Goal: Task Accomplishment & Management: Complete application form

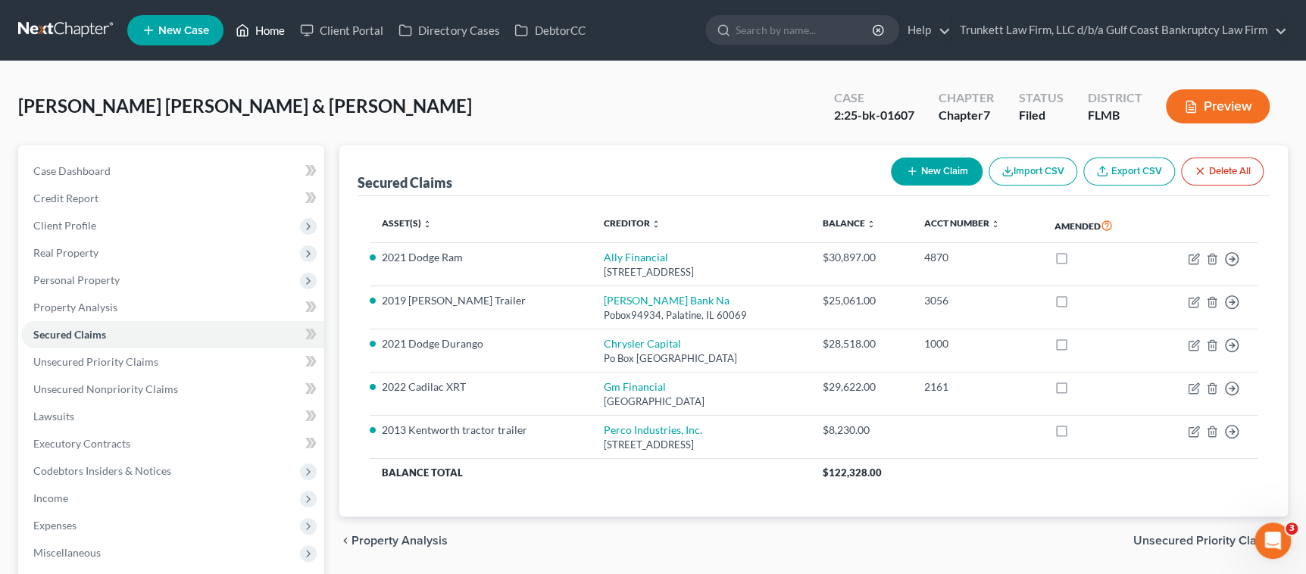
click at [265, 33] on link "Home" at bounding box center [260, 30] width 64 height 27
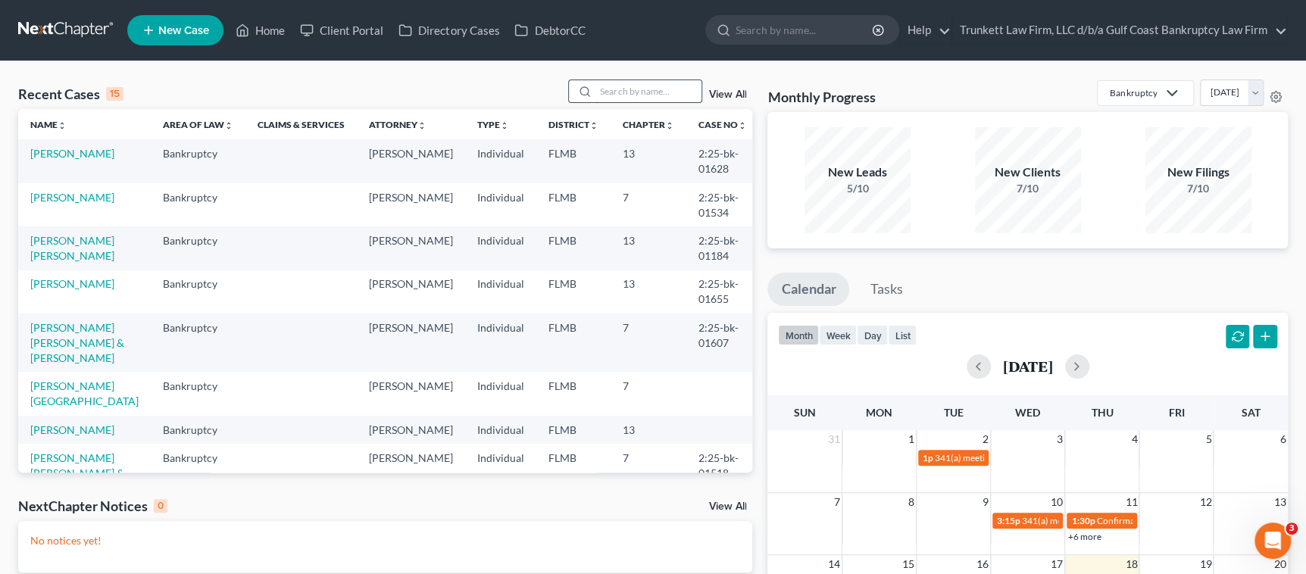
click at [621, 86] on input "search" at bounding box center [649, 91] width 106 height 22
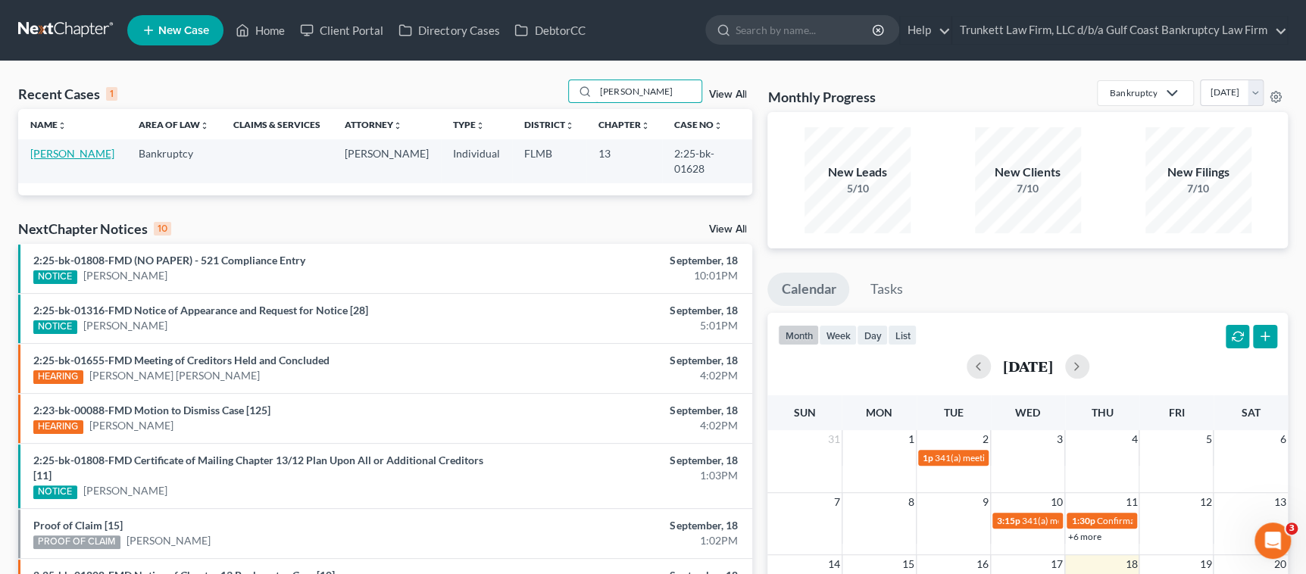
type input "[PERSON_NAME]"
click at [61, 147] on link "[PERSON_NAME]" at bounding box center [72, 153] width 84 height 13
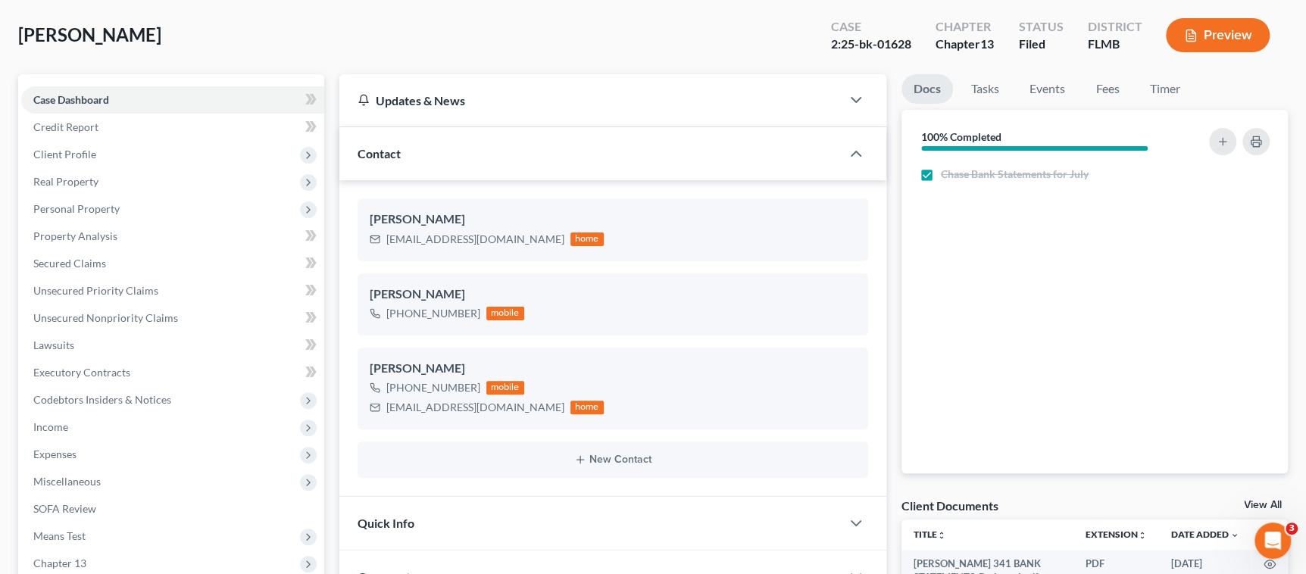
scroll to position [341, 0]
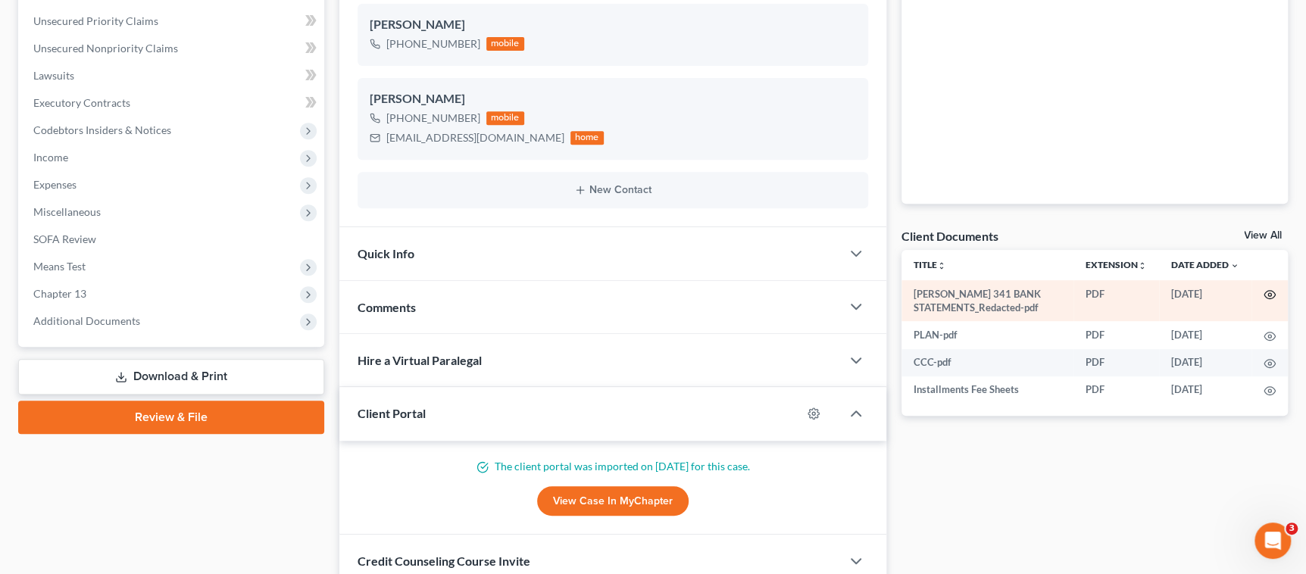
click at [1270, 290] on icon "button" at bounding box center [1270, 295] width 12 height 12
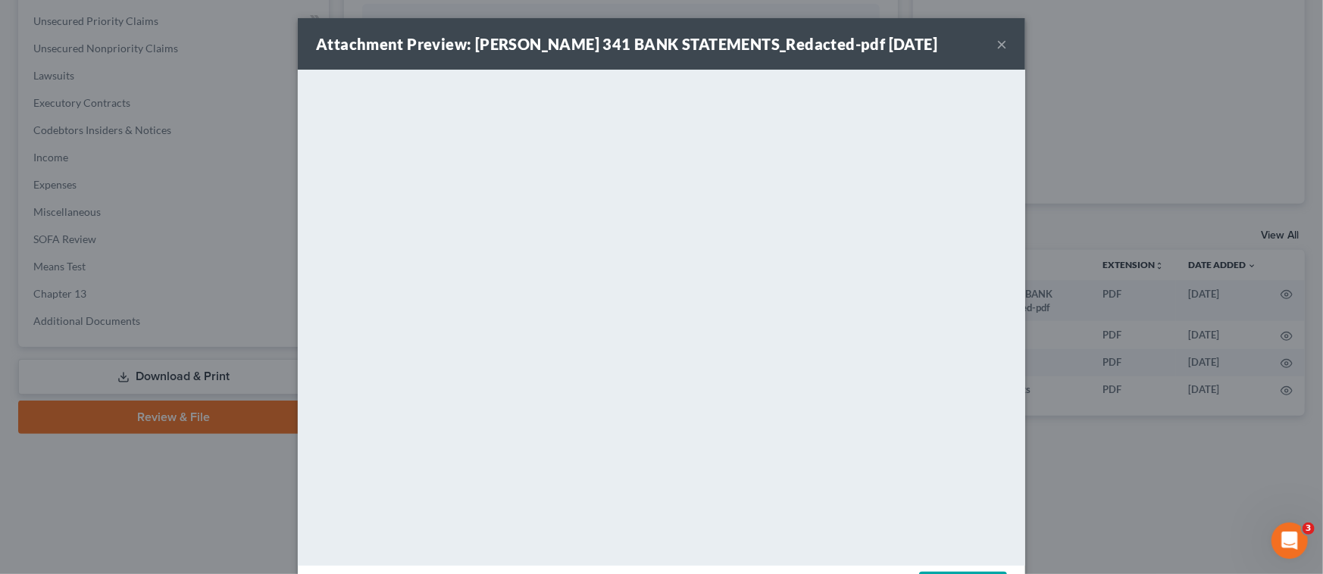
click at [996, 40] on button "×" at bounding box center [1001, 44] width 11 height 18
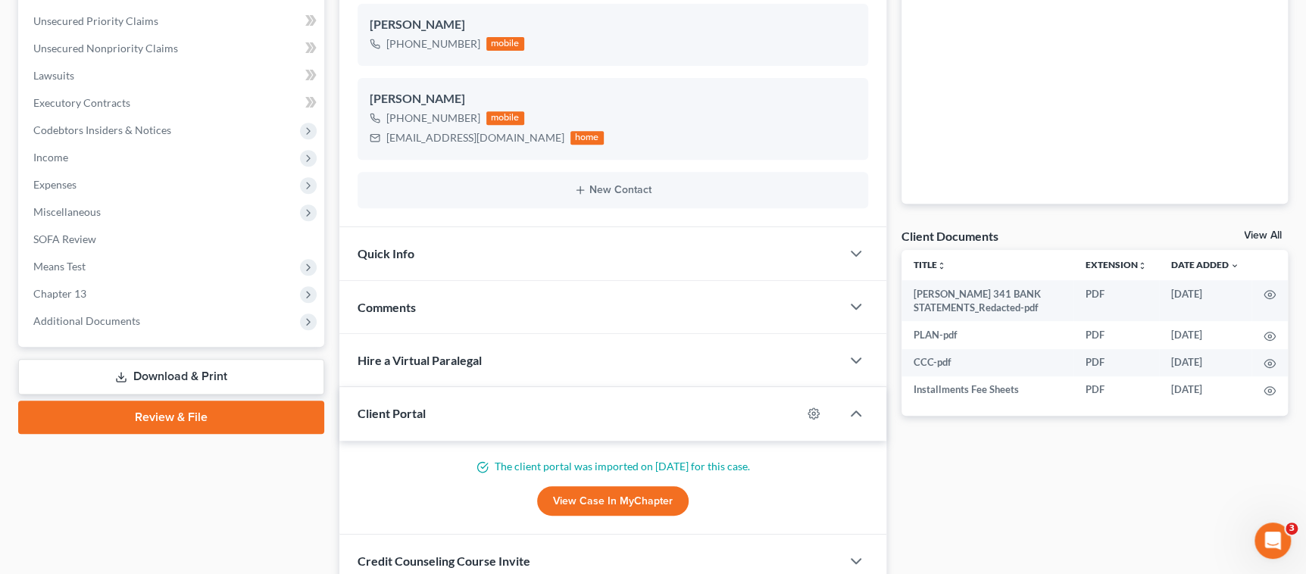
click at [1258, 228] on div "Client Documents View All" at bounding box center [1095, 239] width 386 height 22
click at [1269, 234] on link "View All" at bounding box center [1263, 235] width 38 height 11
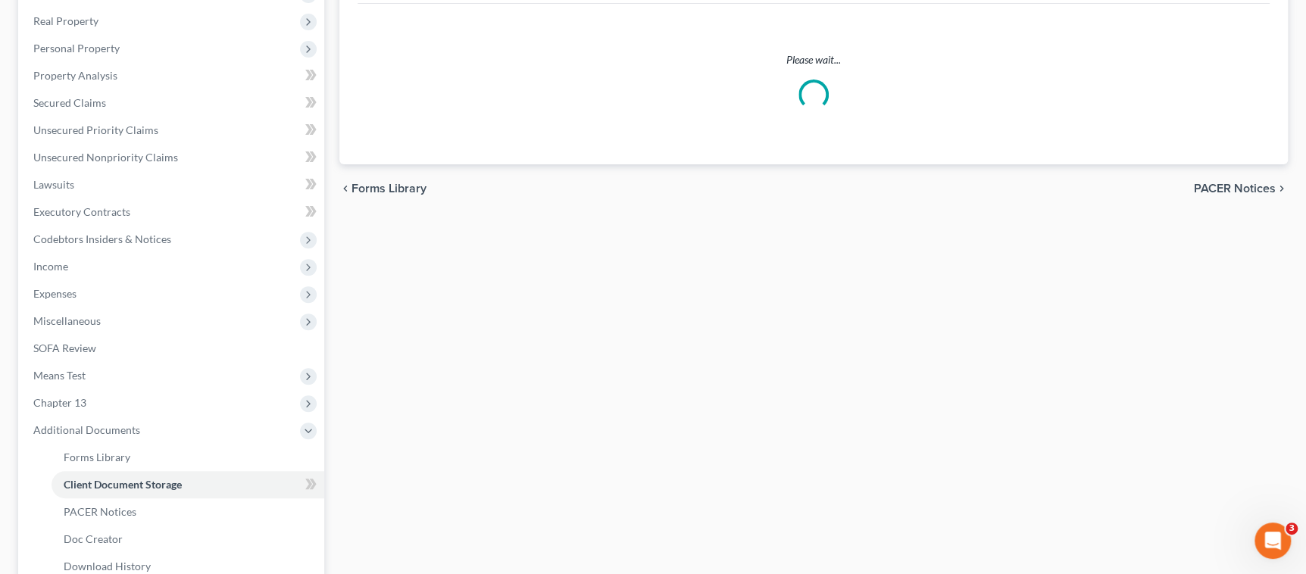
scroll to position [23, 0]
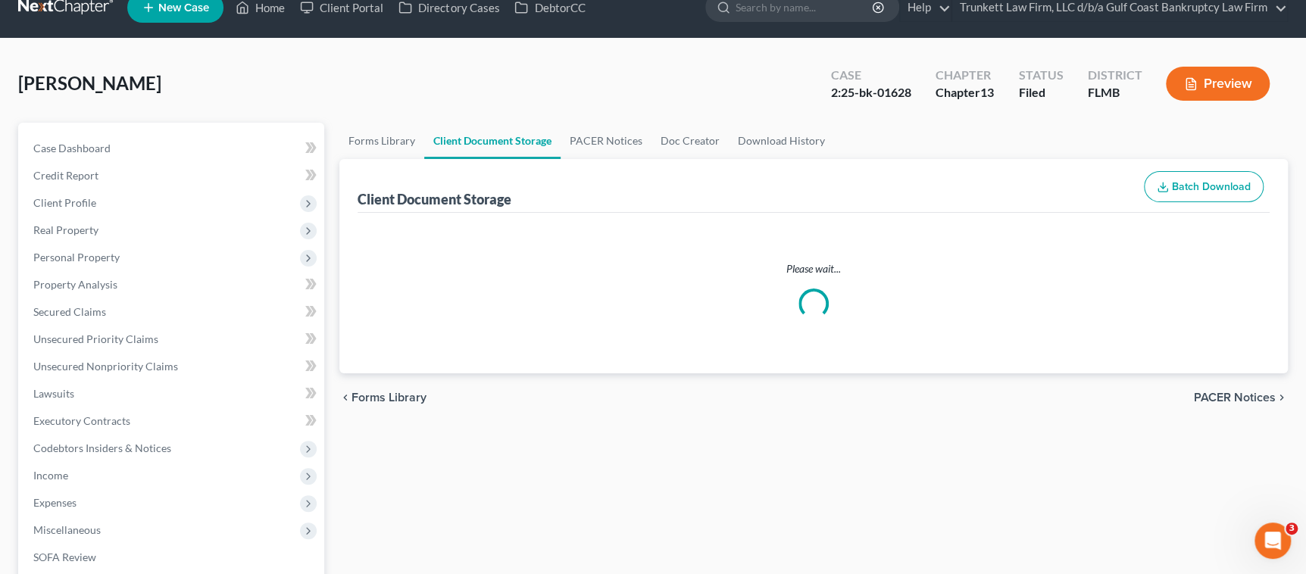
select select "4"
select select "9"
select select "12"
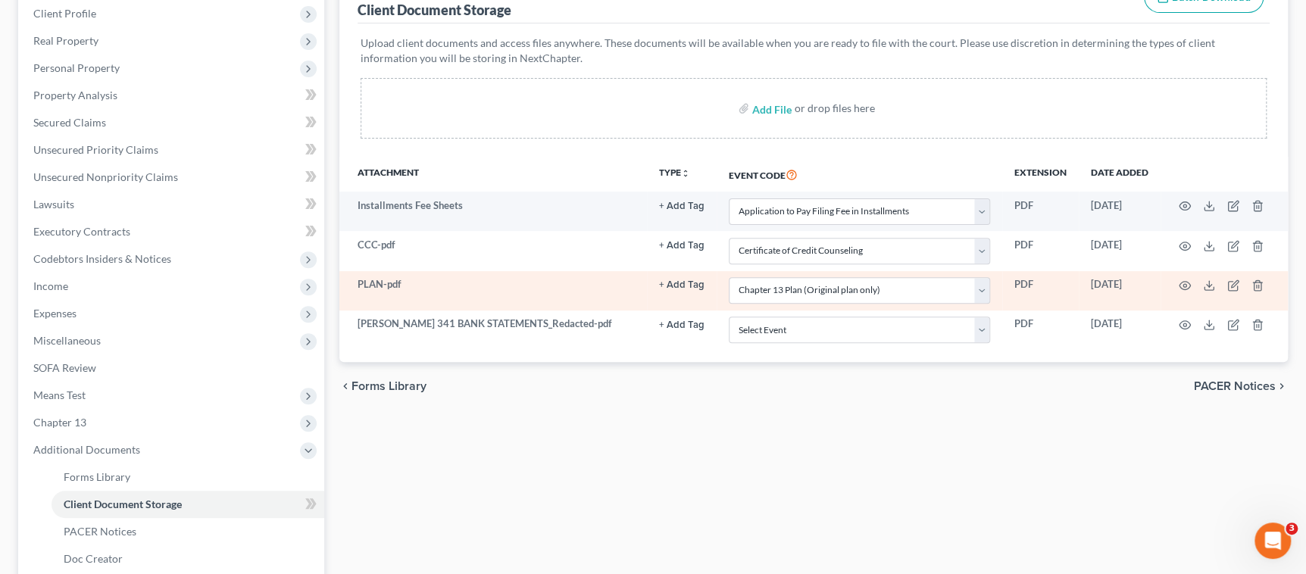
scroll to position [227, 0]
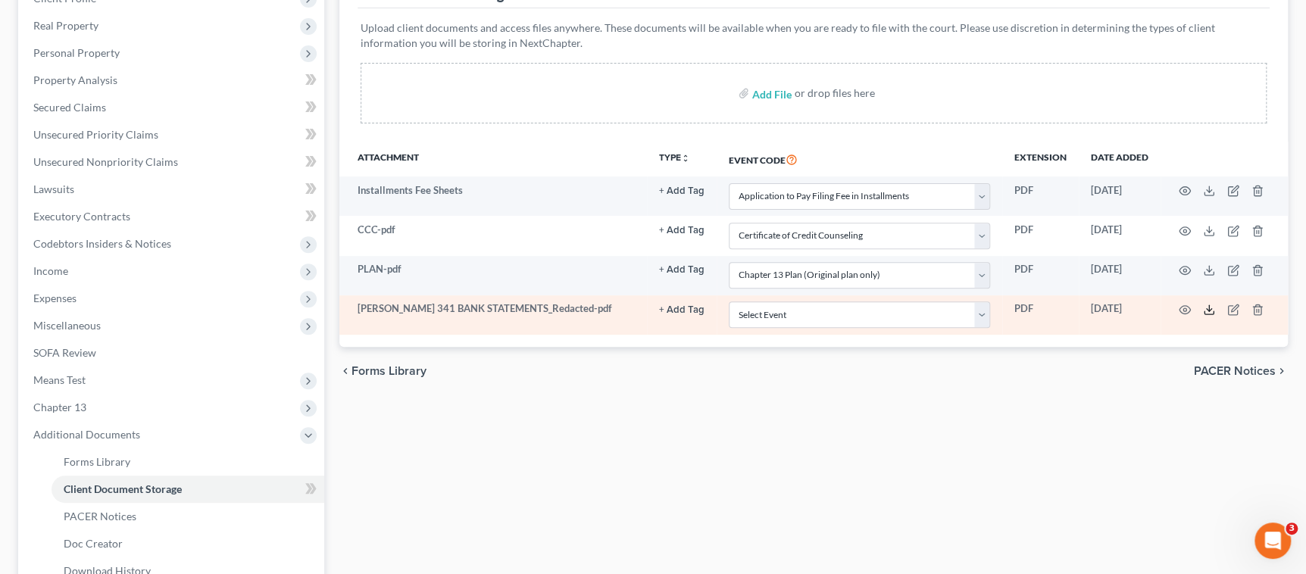
click at [1212, 309] on icon at bounding box center [1209, 310] width 12 height 12
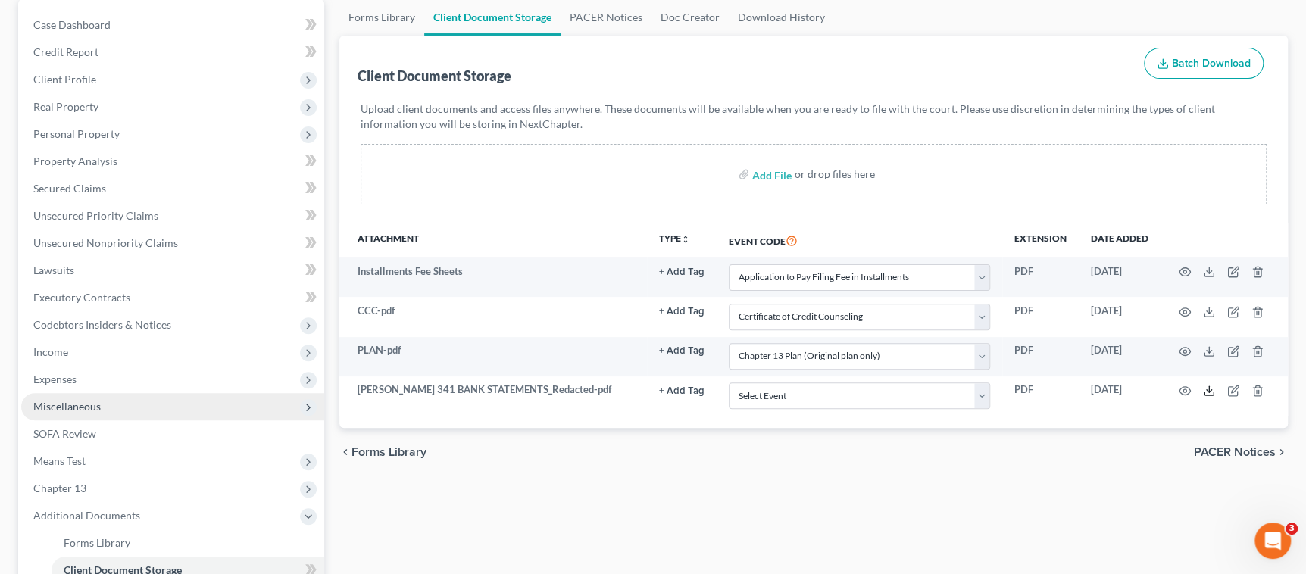
scroll to position [0, 0]
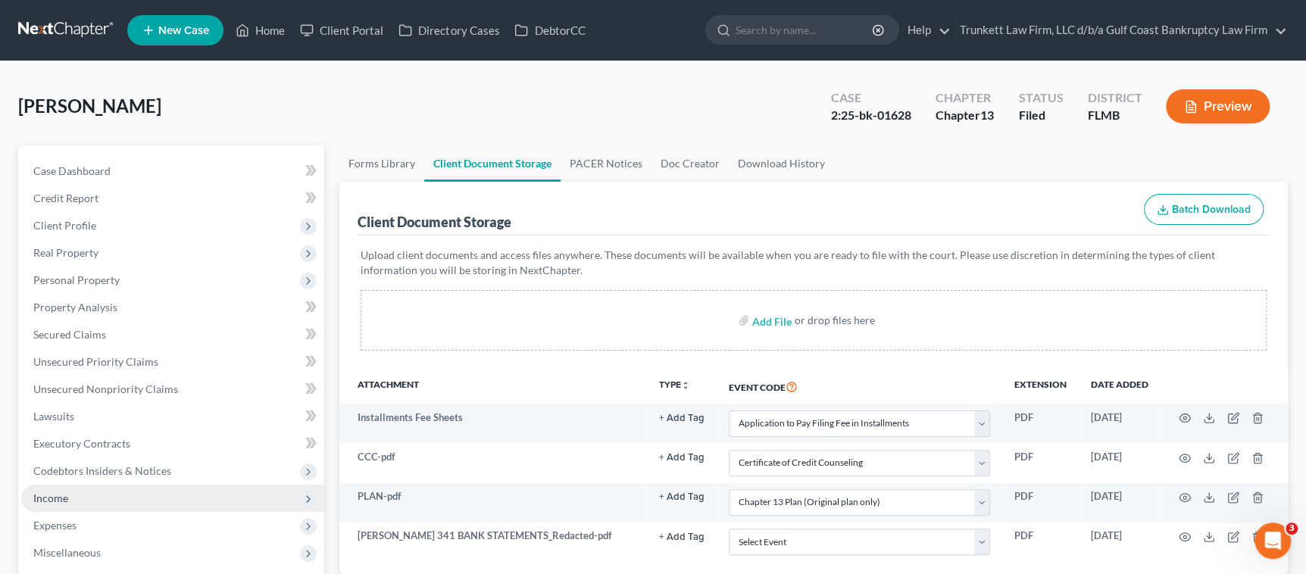
click at [76, 499] on span "Income" at bounding box center [172, 498] width 303 height 27
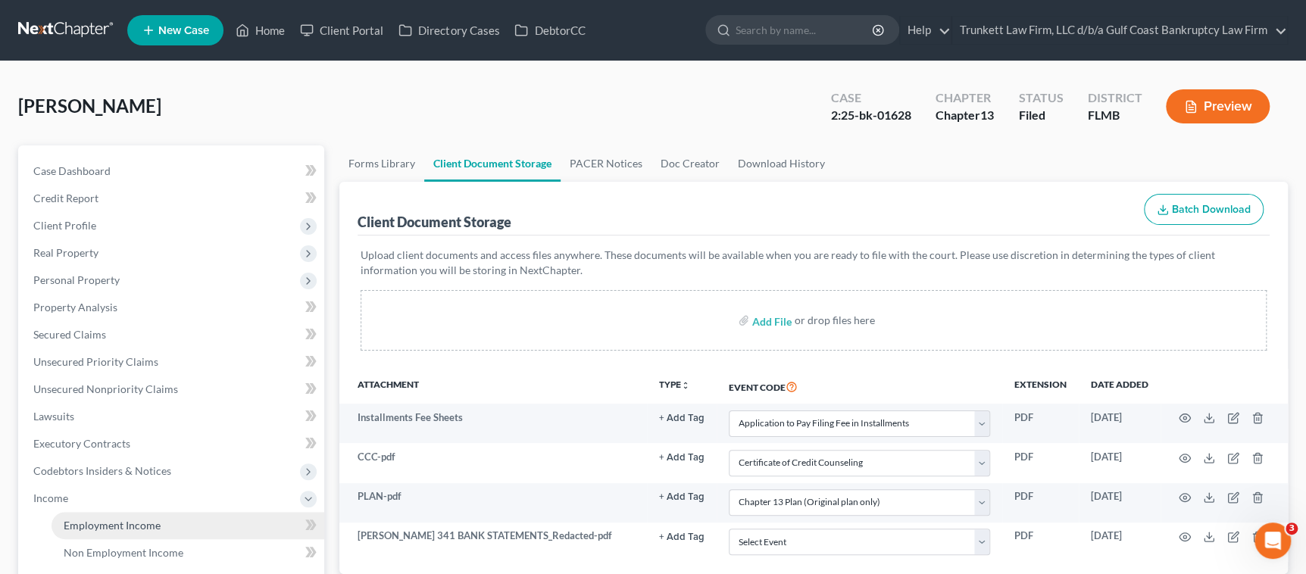
click at [117, 526] on span "Employment Income" at bounding box center [112, 525] width 97 height 13
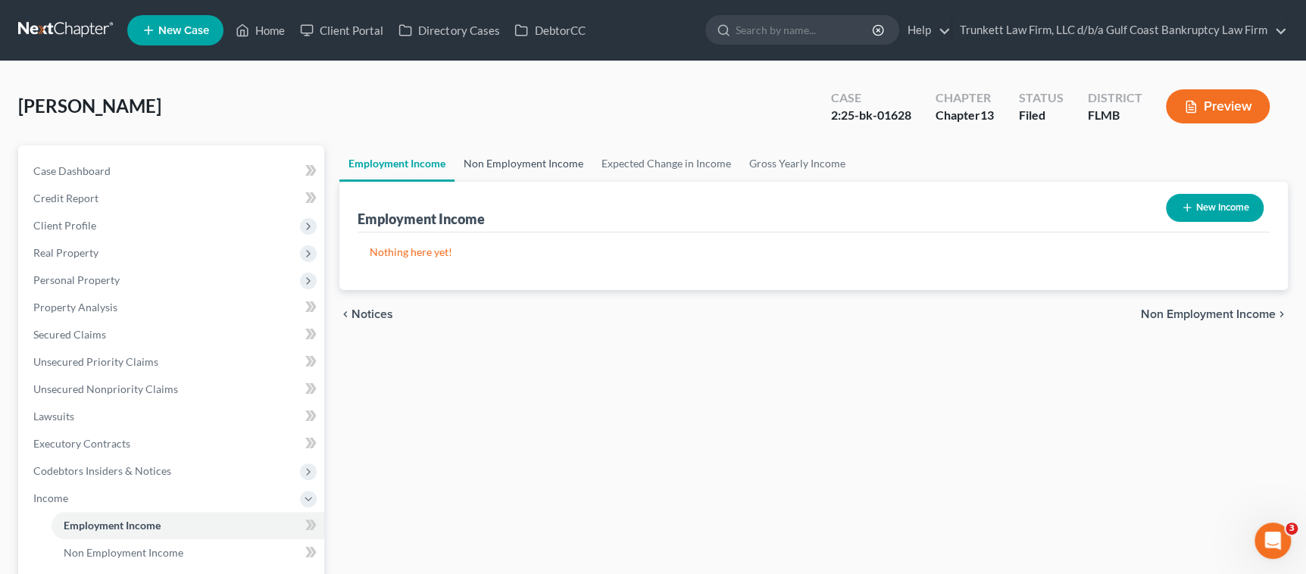
click at [496, 158] on link "Non Employment Income" at bounding box center [524, 163] width 138 height 36
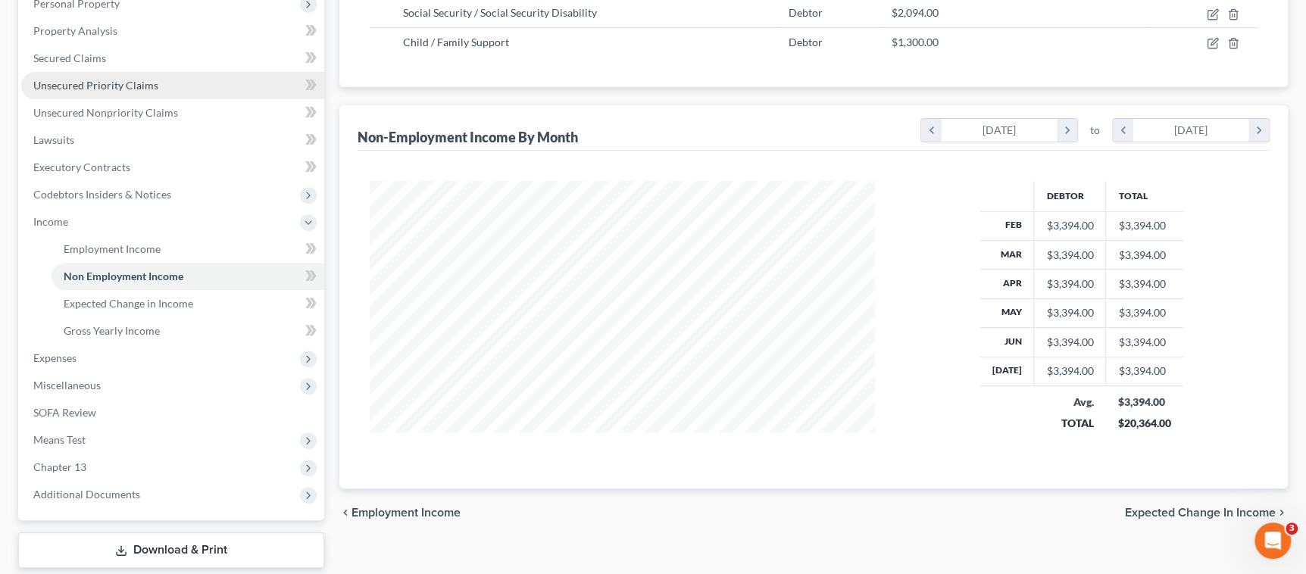
scroll to position [341, 0]
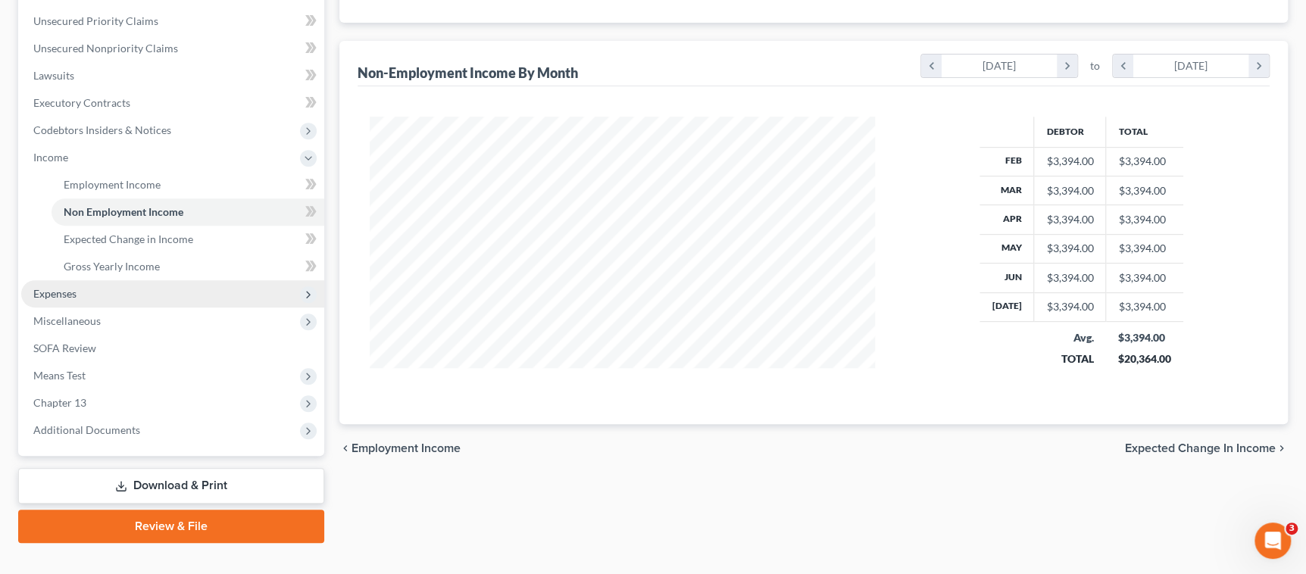
click at [110, 294] on span "Expenses" at bounding box center [172, 293] width 303 height 27
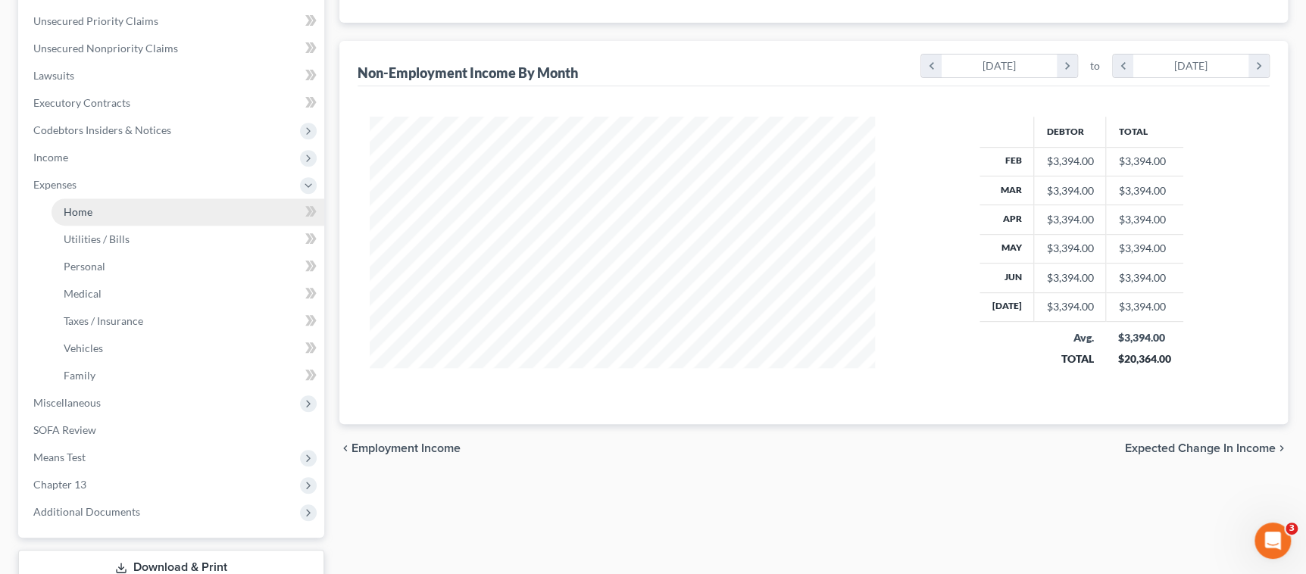
click at [131, 206] on link "Home" at bounding box center [188, 212] width 273 height 27
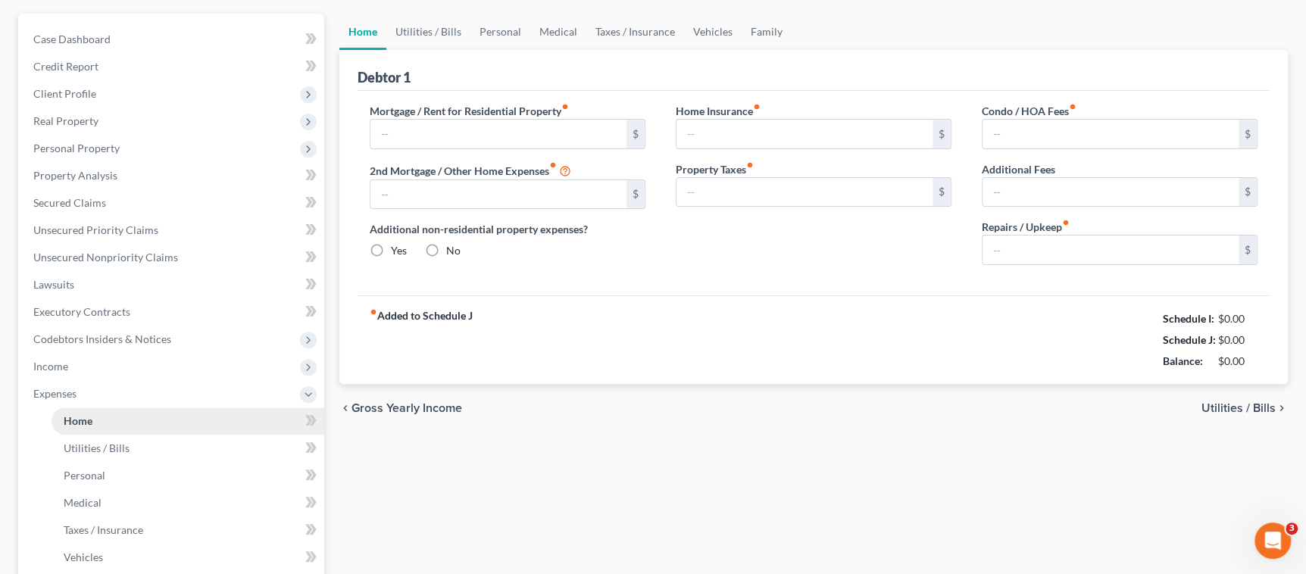
type input "319.26"
type input "0.00"
radio input "true"
type input "292.00"
type input "200.00"
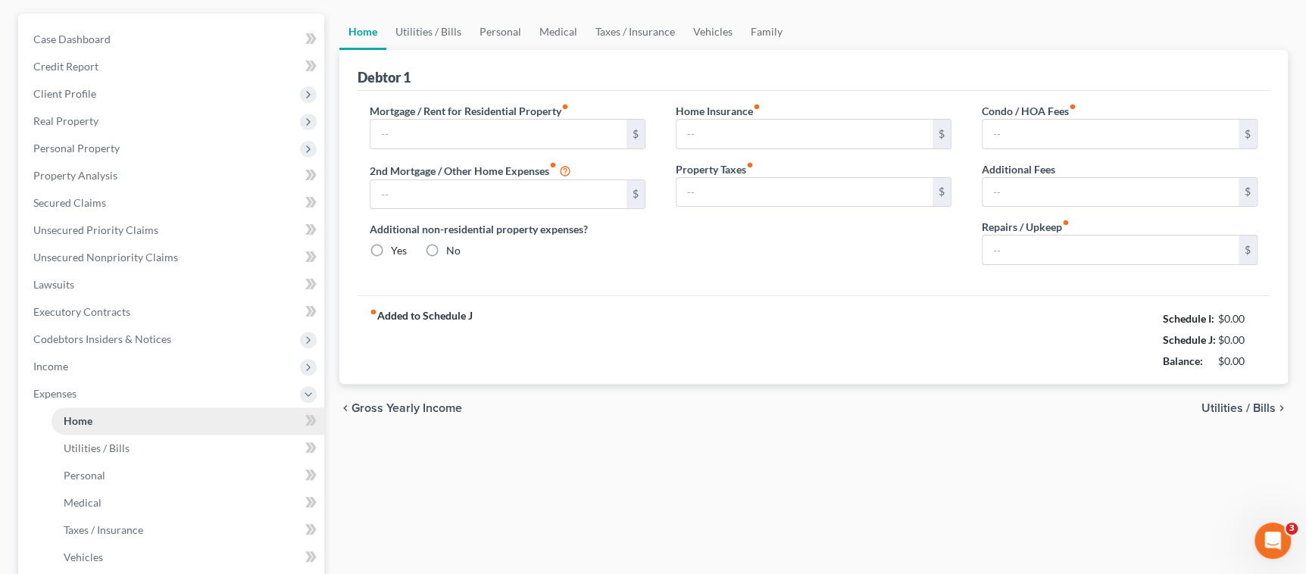
type input "503.00"
type input "0.00"
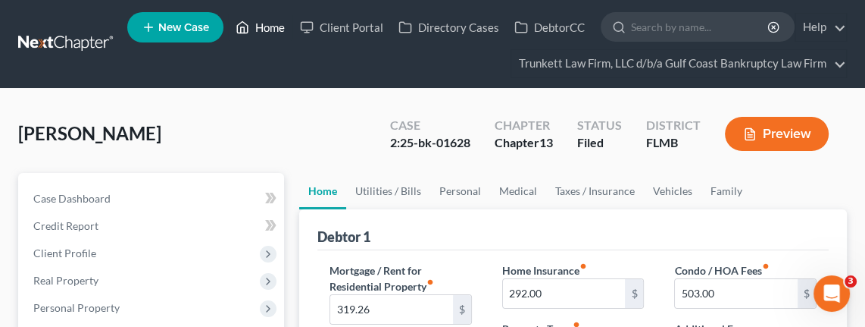
click at [264, 23] on link "Home" at bounding box center [260, 27] width 64 height 27
